Goal: Task Accomplishment & Management: Complete application form

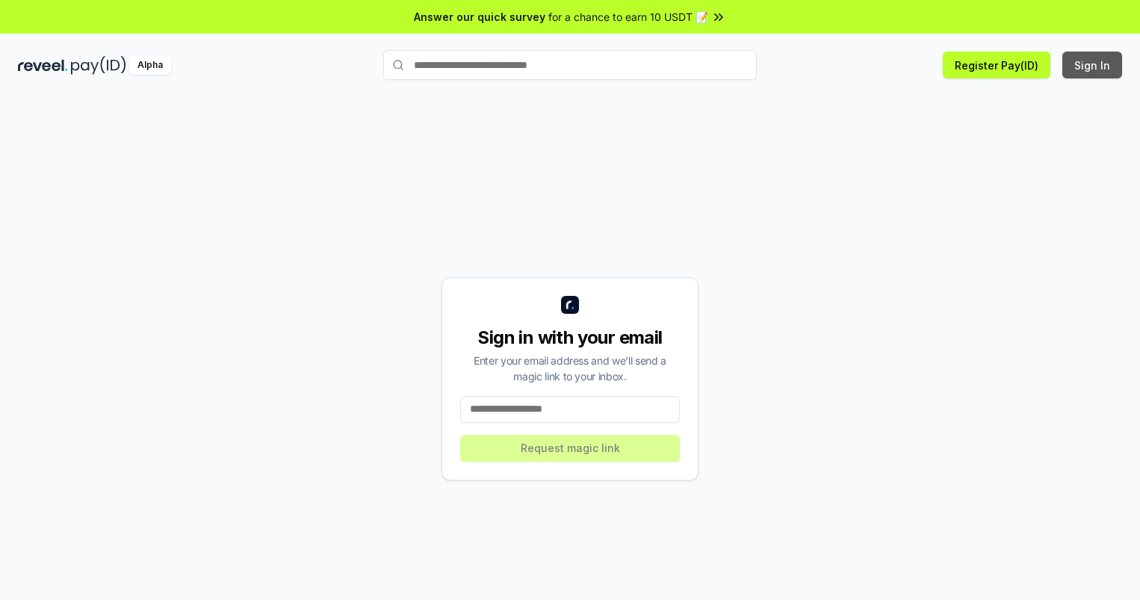
click at [1092, 65] on button "Sign In" at bounding box center [1092, 65] width 60 height 27
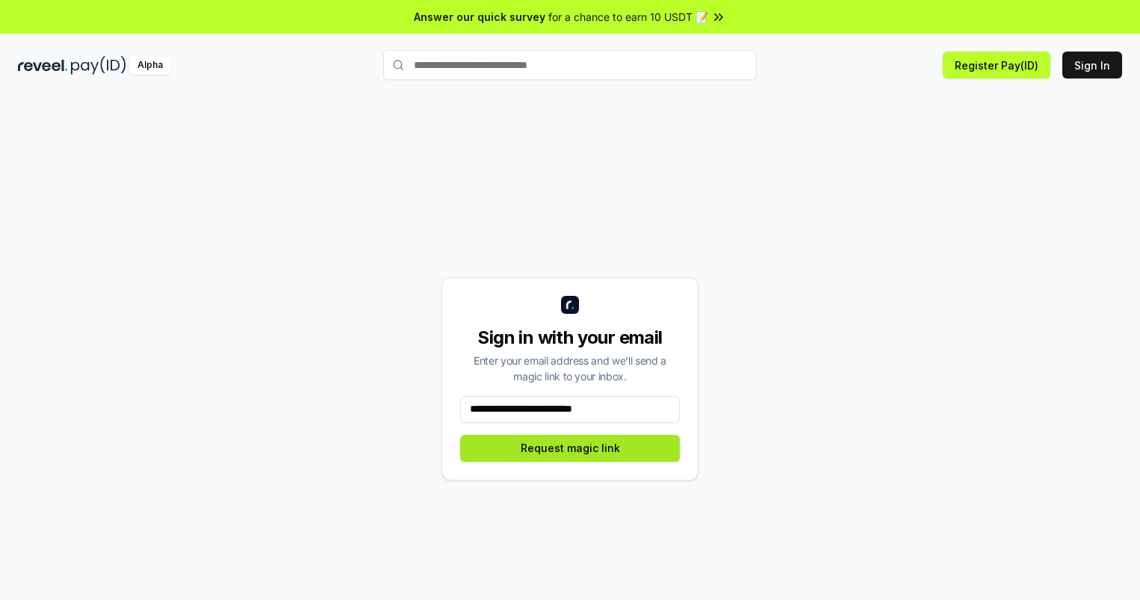
type input "**********"
click at [570, 447] on button "Request magic link" at bounding box center [570, 448] width 220 height 27
